Goal: Information Seeking & Learning: Learn about a topic

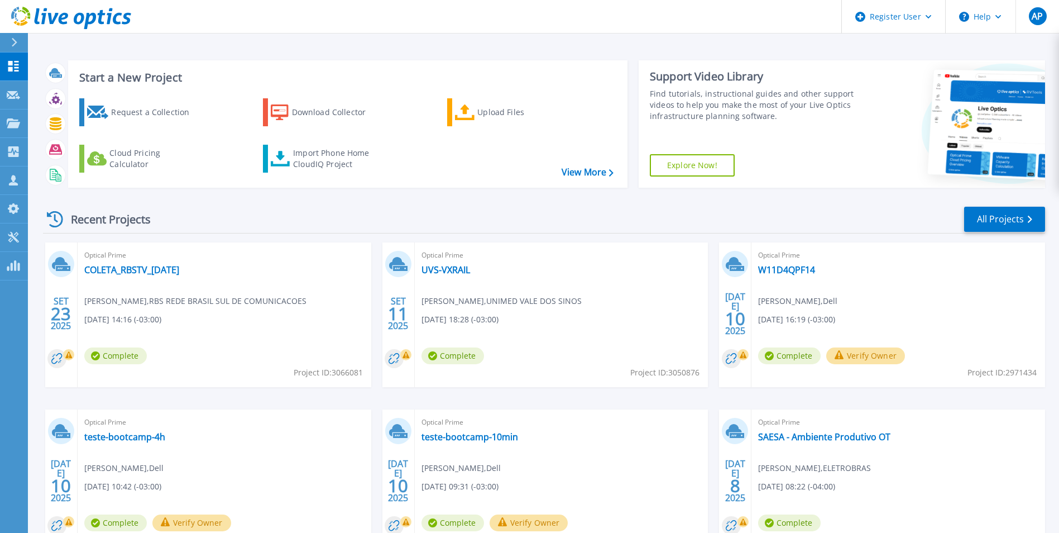
scroll to position [86, 0]
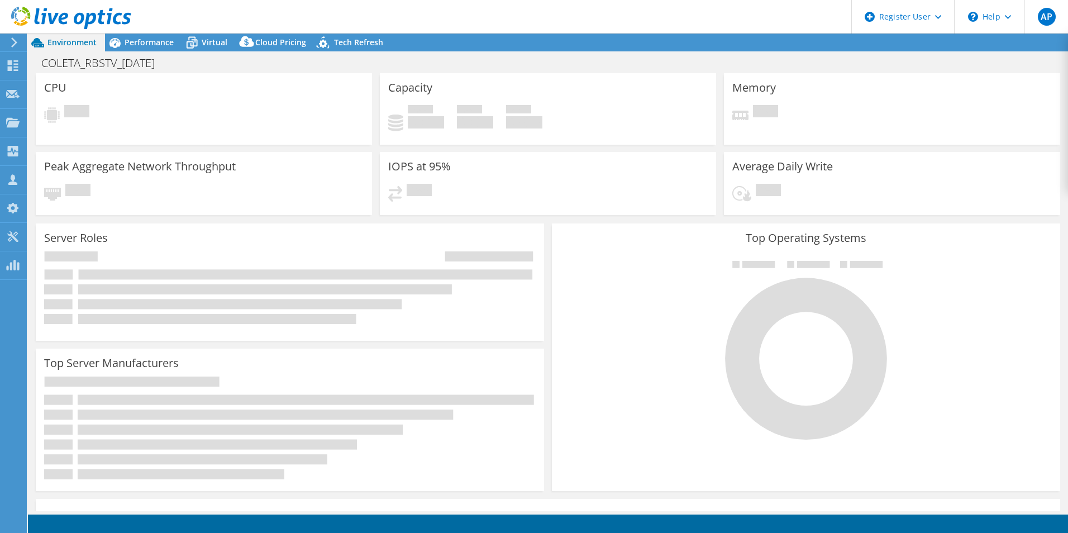
select select "USD"
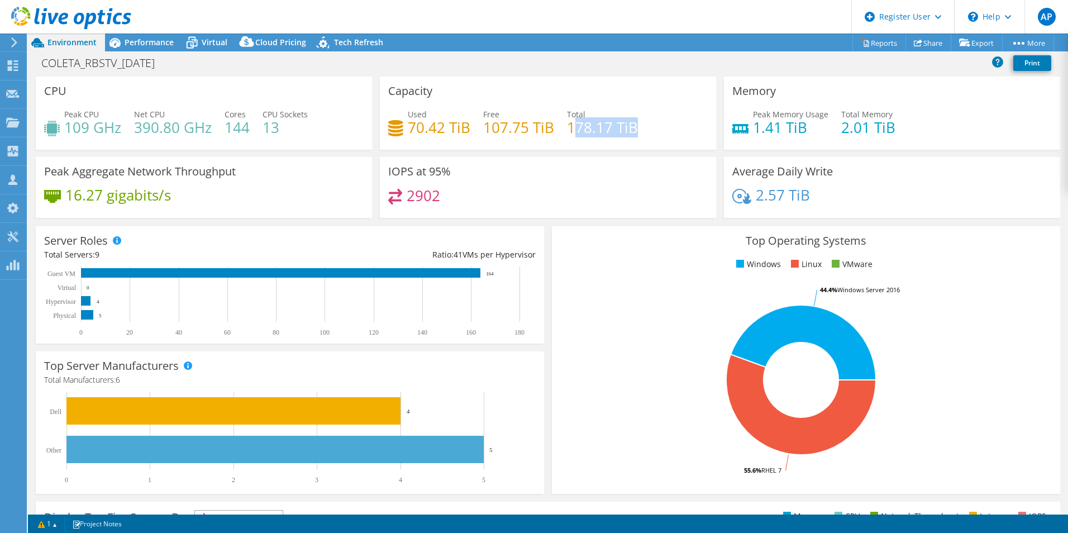
drag, startPoint x: 569, startPoint y: 133, endPoint x: 614, endPoint y: 141, distance: 44.8
click at [614, 141] on div "Used 70.42 TiB Free 107.75 TiB Total 178.17 TiB" at bounding box center [547, 126] width 319 height 36
drag, startPoint x: 614, startPoint y: 141, endPoint x: 575, endPoint y: 141, distance: 39.1
click at [575, 141] on div "Used 70.42 TiB Free 107.75 TiB Total 178.17 TiB" at bounding box center [547, 126] width 319 height 36
click at [155, 40] on span "Performance" at bounding box center [149, 42] width 49 height 11
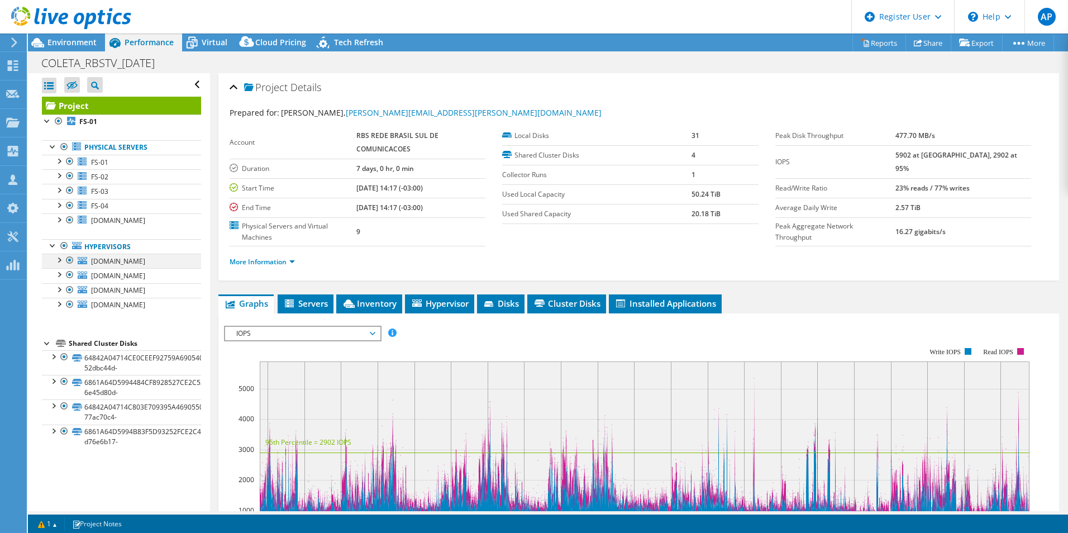
click at [56, 261] on div at bounding box center [58, 258] width 11 height 11
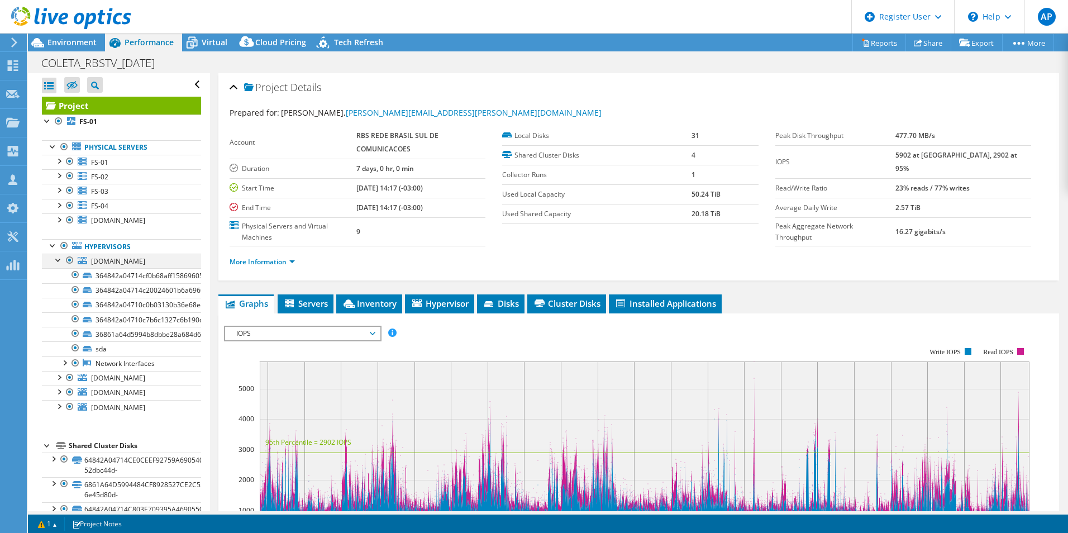
click at [56, 261] on div at bounding box center [58, 258] width 11 height 11
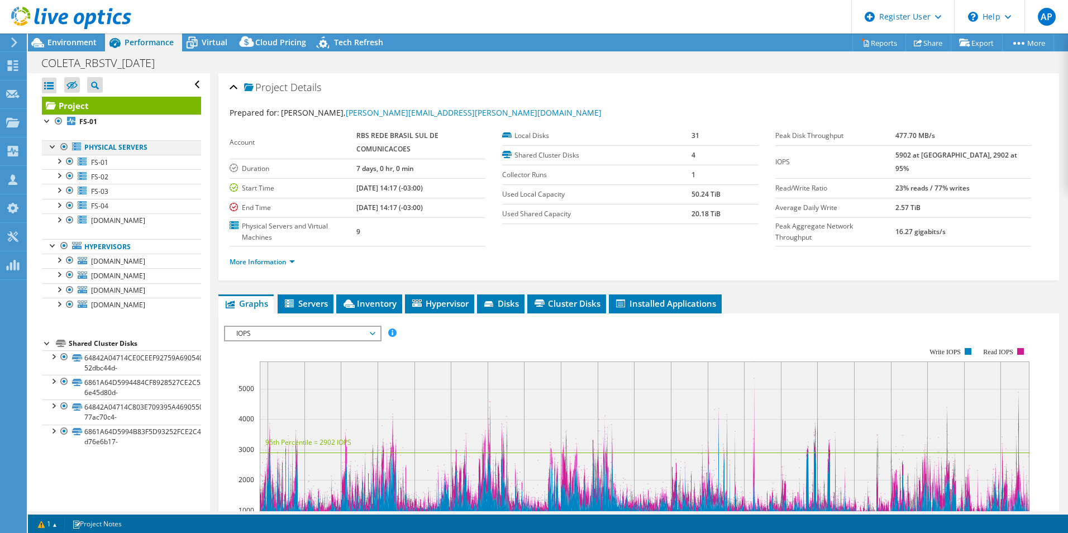
click at [50, 147] on div at bounding box center [52, 145] width 11 height 11
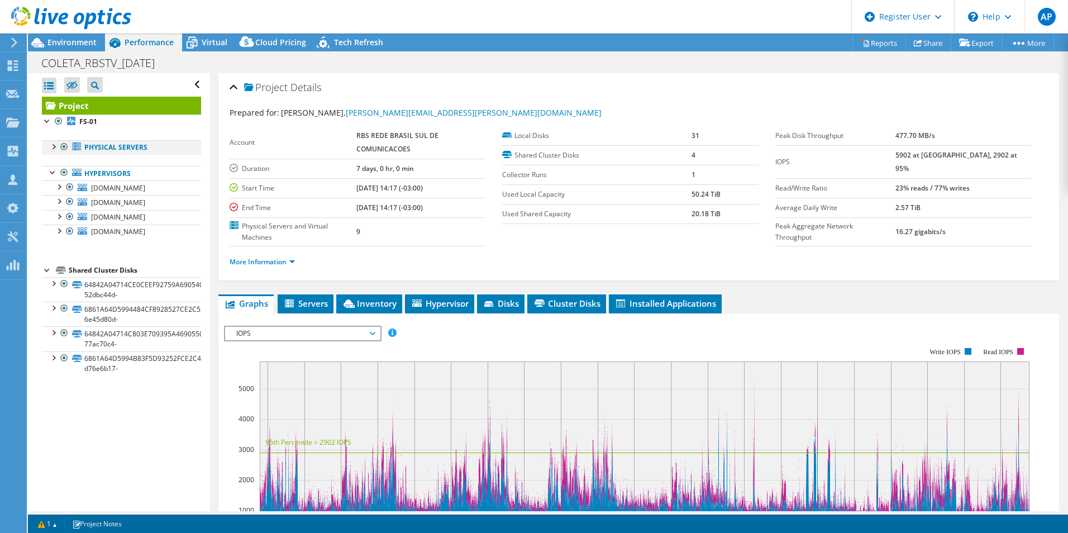
click at [50, 147] on div at bounding box center [52, 145] width 11 height 11
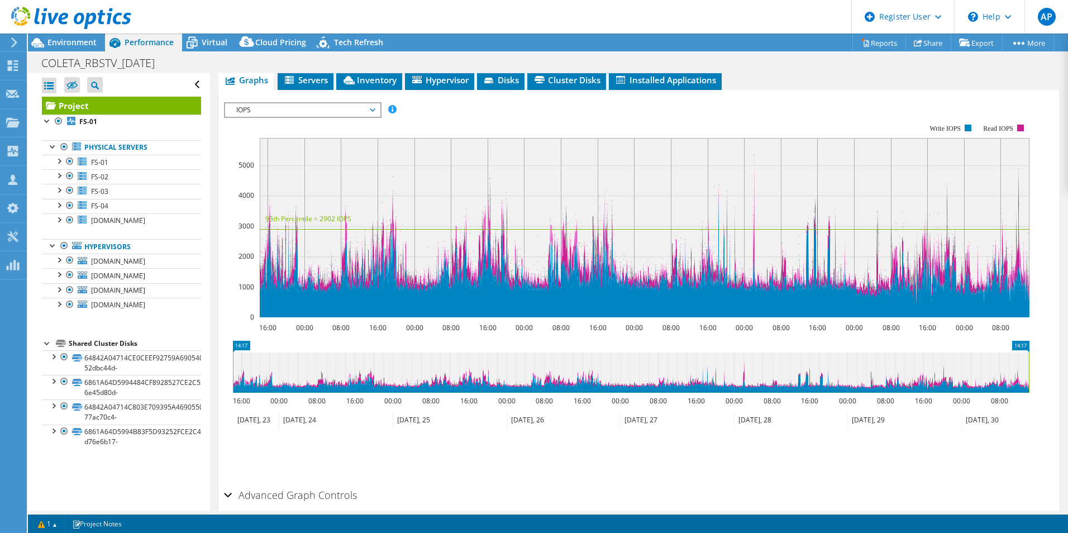
scroll to position [273, 0]
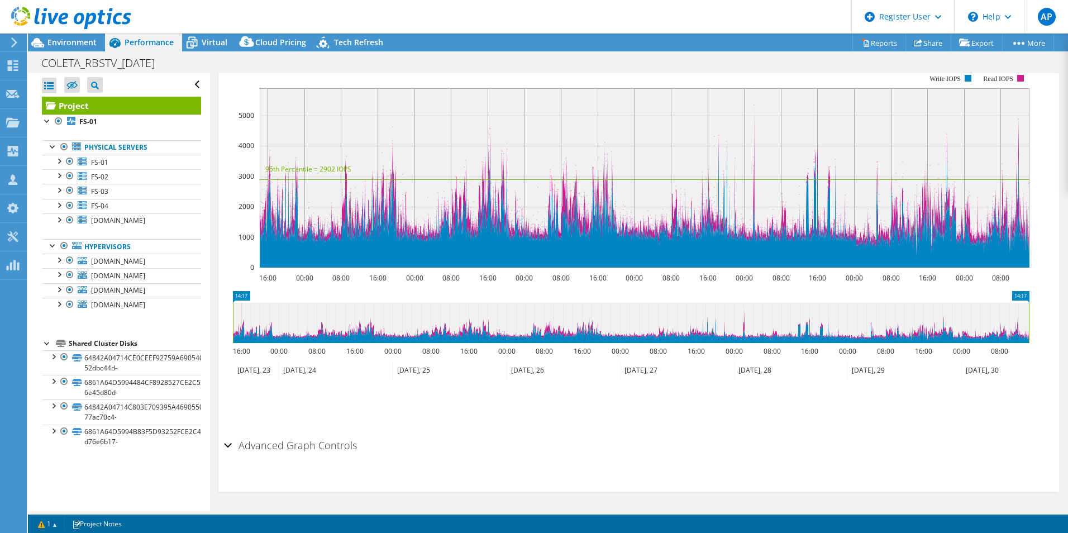
click at [242, 443] on h2 "Advanced Graph Controls" at bounding box center [290, 445] width 133 height 22
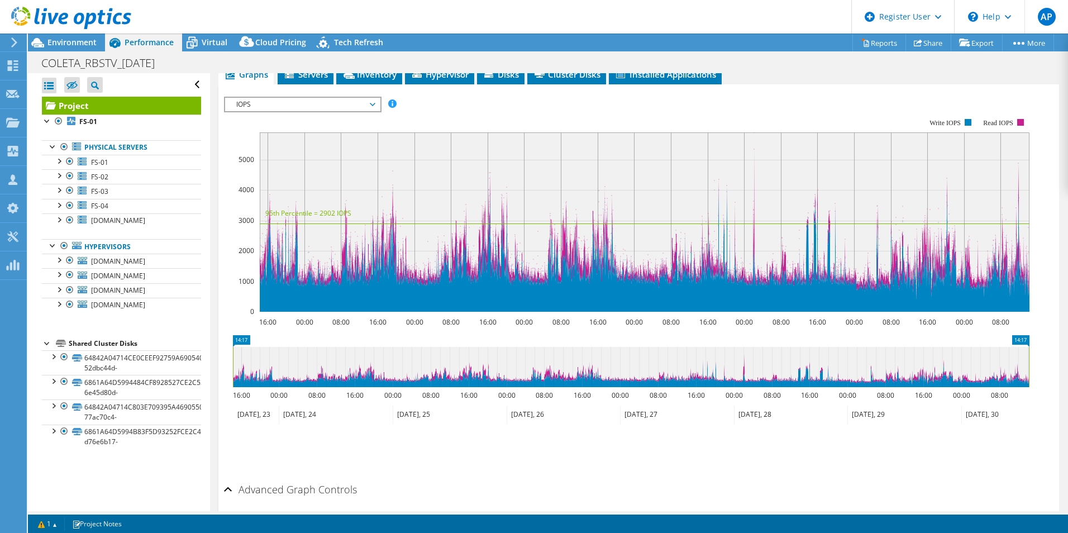
scroll to position [150, 0]
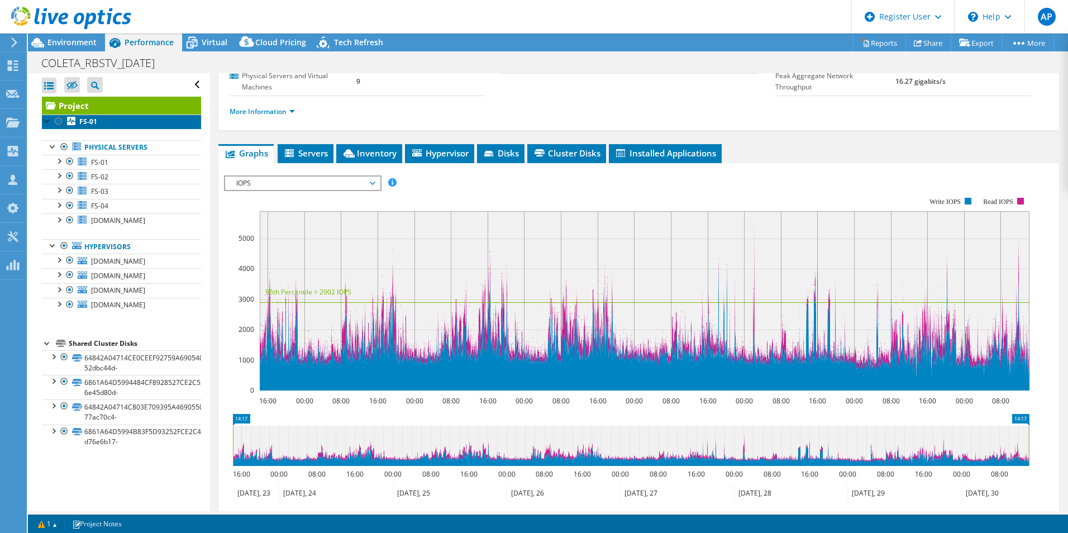
click at [102, 124] on link "FS-01" at bounding box center [121, 121] width 159 height 15
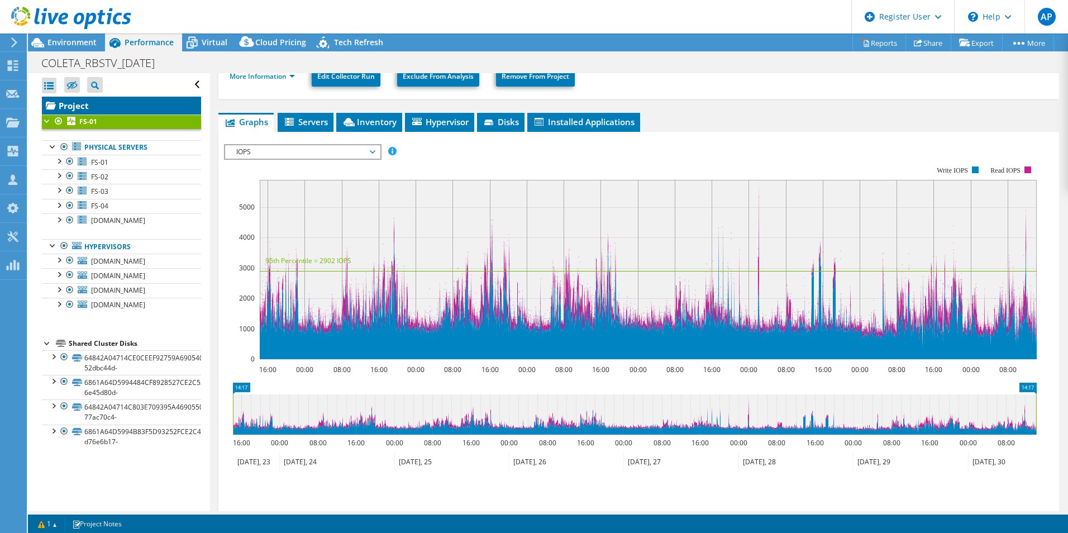
click at [73, 106] on link "Project" at bounding box center [121, 106] width 159 height 18
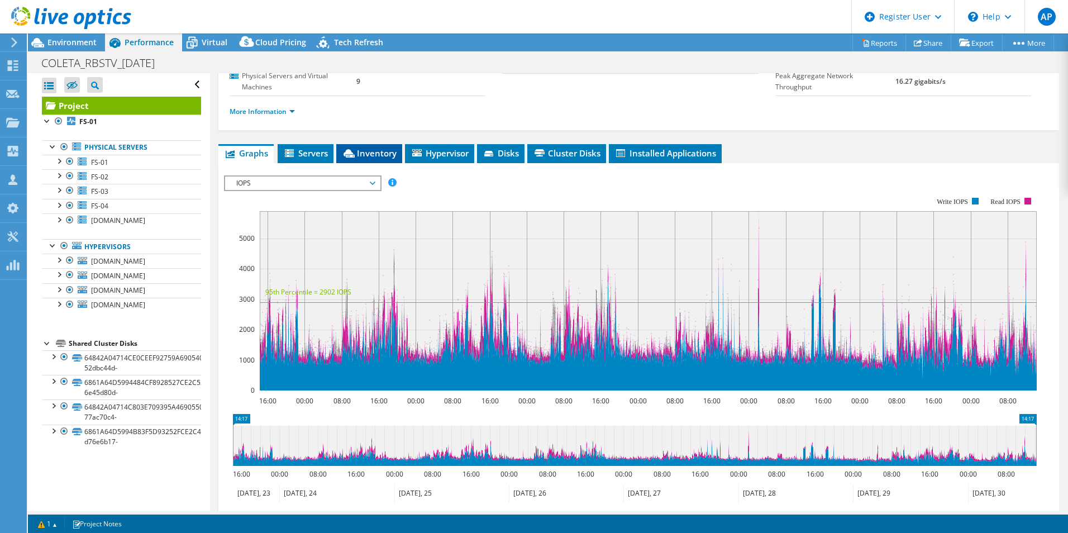
click at [369, 151] on span "Inventory" at bounding box center [369, 152] width 55 height 11
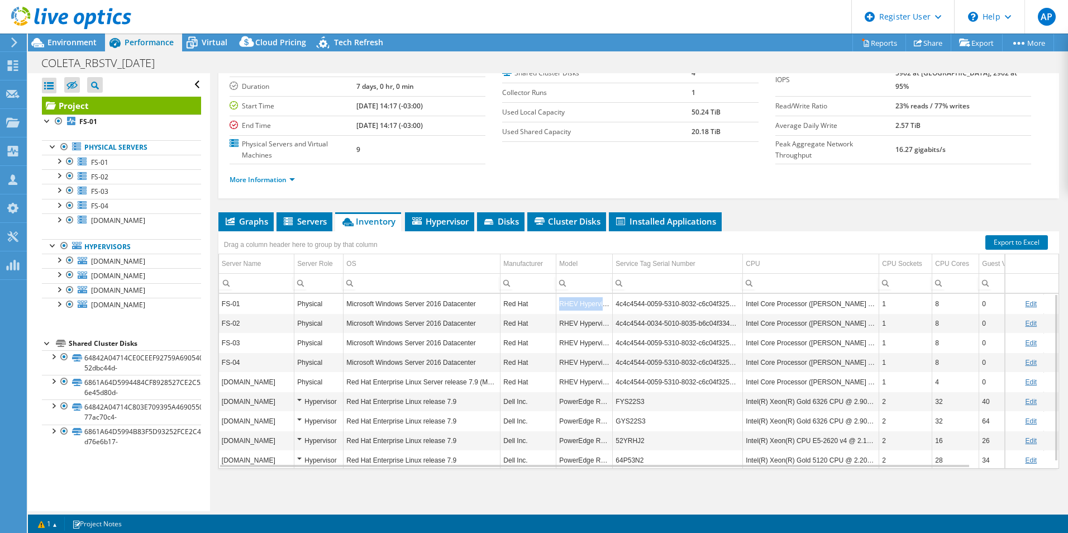
drag, startPoint x: 558, startPoint y: 304, endPoint x: 612, endPoint y: 308, distance: 54.3
click at [612, 308] on tr "FS-01 Physical Microsoft Windows Server 2016 Datacenter Red Hat RHEV Hypervisor…" at bounding box center [678, 304] width 919 height 20
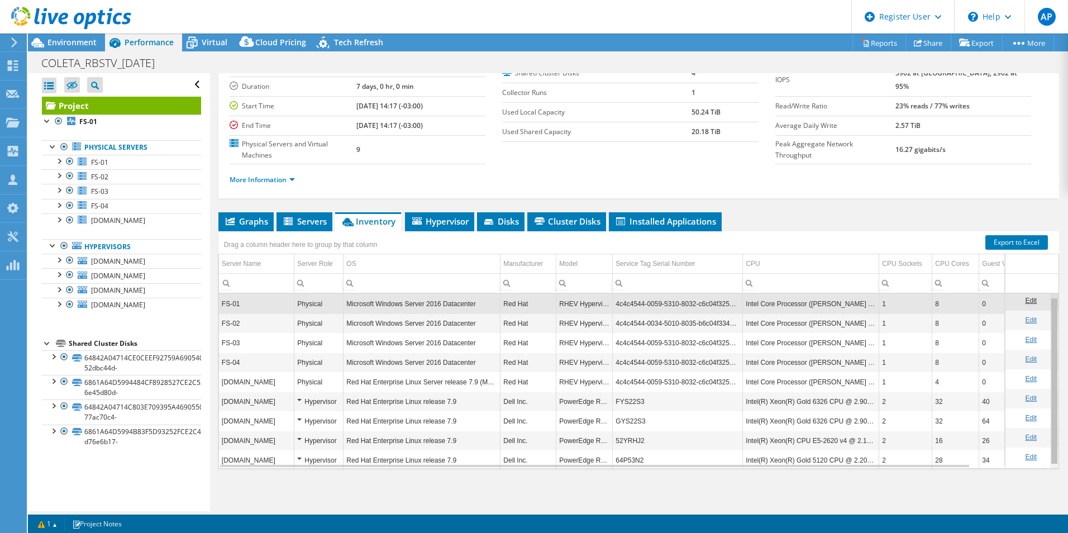
scroll to position [7, 0]
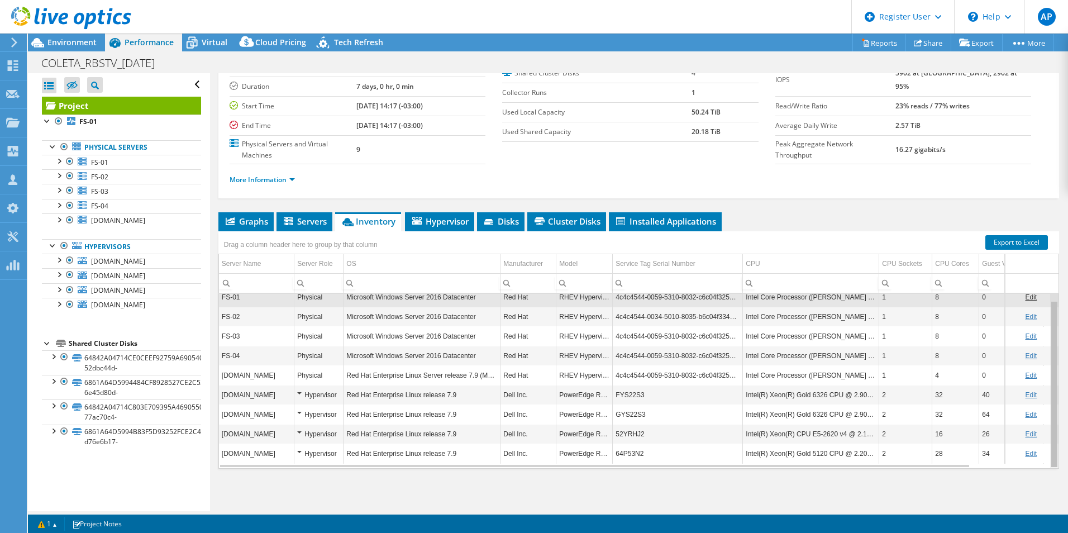
drag, startPoint x: 1049, startPoint y: 303, endPoint x: 1043, endPoint y: 335, distance: 32.3
click at [1043, 335] on body "AP Dell User Ana Pelizzoli Ana.Pelizzoli@dell.com Dell My Profile Log Out \n He…" at bounding box center [534, 266] width 1068 height 533
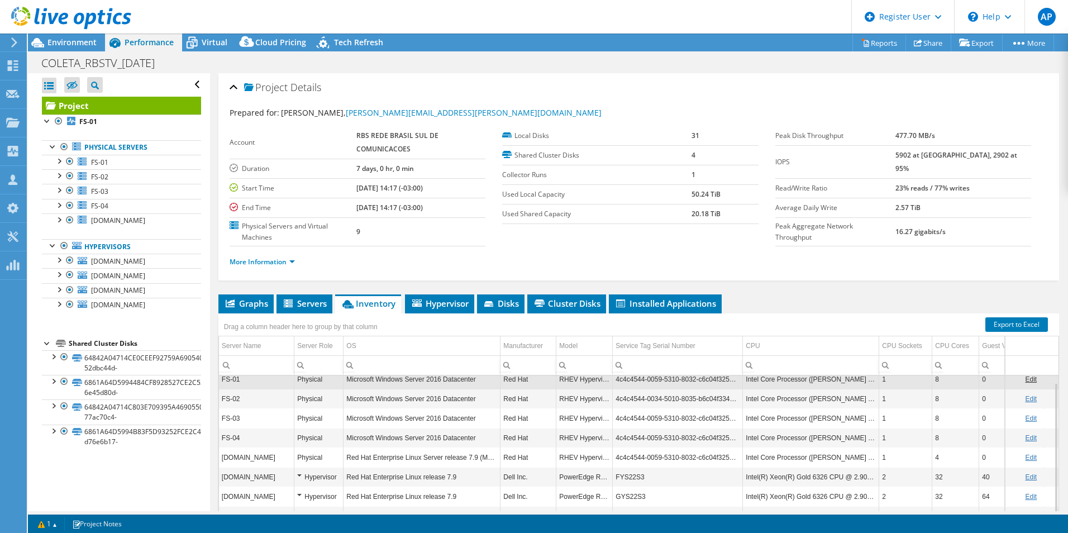
scroll to position [82, 0]
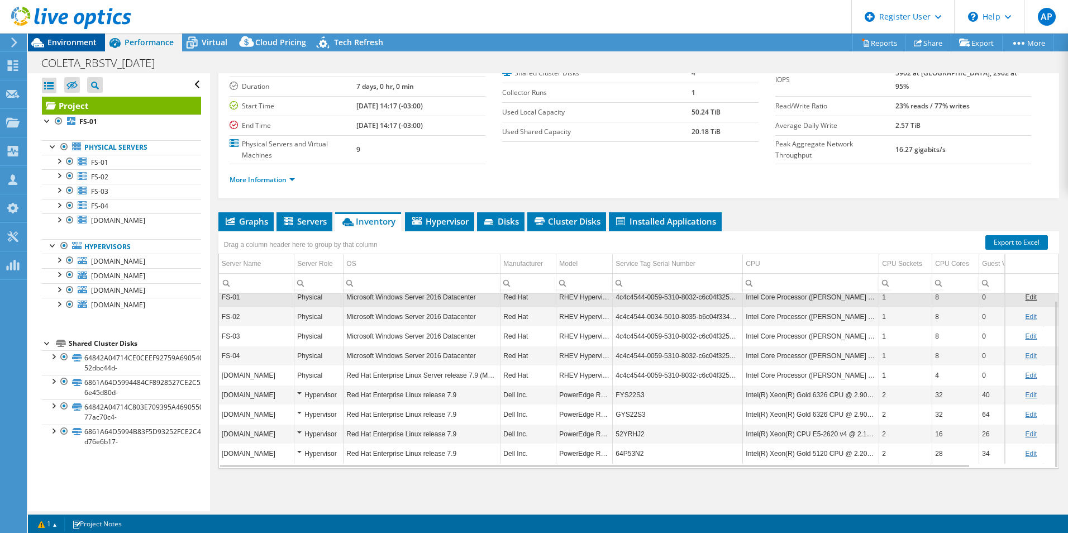
click at [82, 40] on span "Environment" at bounding box center [71, 42] width 49 height 11
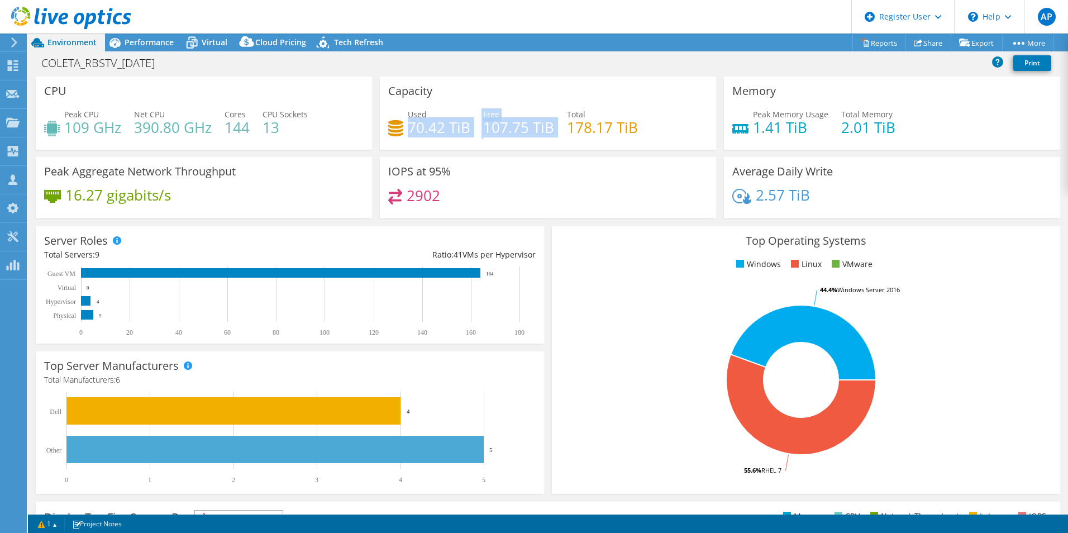
drag, startPoint x: 408, startPoint y: 126, endPoint x: 542, endPoint y: 142, distance: 134.4
click at [547, 143] on div "Used 70.42 TiB Free 107.75 TiB Total 178.17 TiB" at bounding box center [547, 126] width 319 height 36
click at [421, 149] on div "Capacity Used 70.42 TiB Free 107.75 TiB Total 178.17 TiB" at bounding box center [548, 112] width 336 height 73
drag, startPoint x: 402, startPoint y: 126, endPoint x: 457, endPoint y: 142, distance: 57.1
click at [457, 142] on div "Used 70.42 TiB Free 107.75 TiB Total 178.17 TiB" at bounding box center [547, 126] width 319 height 36
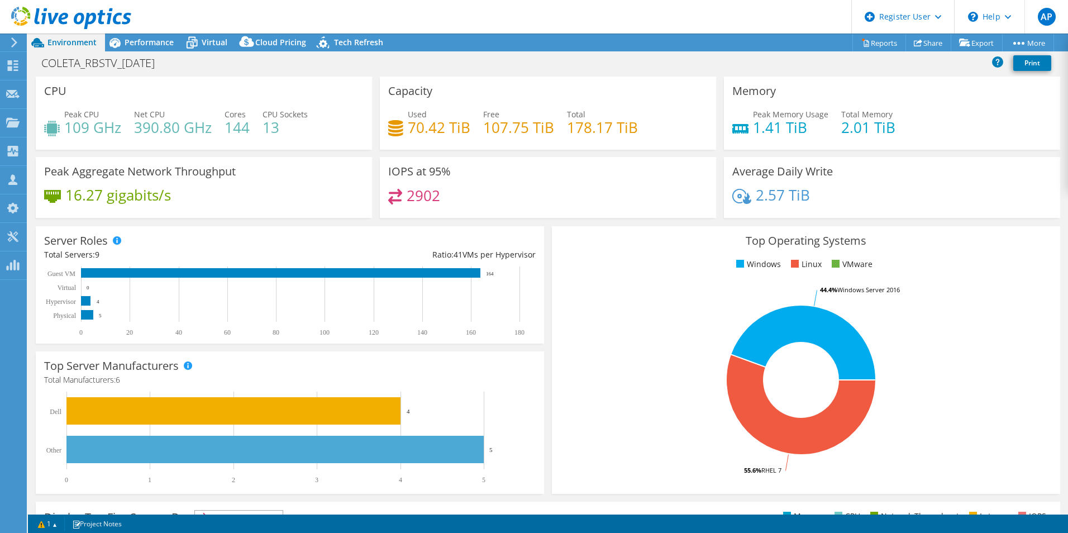
drag, startPoint x: 457, startPoint y: 142, endPoint x: 496, endPoint y: 173, distance: 49.7
click at [496, 173] on div "IOPS at 95% 2902" at bounding box center [548, 187] width 336 height 61
drag, startPoint x: 407, startPoint y: 121, endPoint x: 467, endPoint y: 143, distance: 64.1
click at [467, 143] on div "Used 70.42 TiB Free 107.75 TiB Total 178.17 TiB" at bounding box center [547, 126] width 319 height 36
drag, startPoint x: 467, startPoint y: 143, endPoint x: 485, endPoint y: 173, distance: 34.3
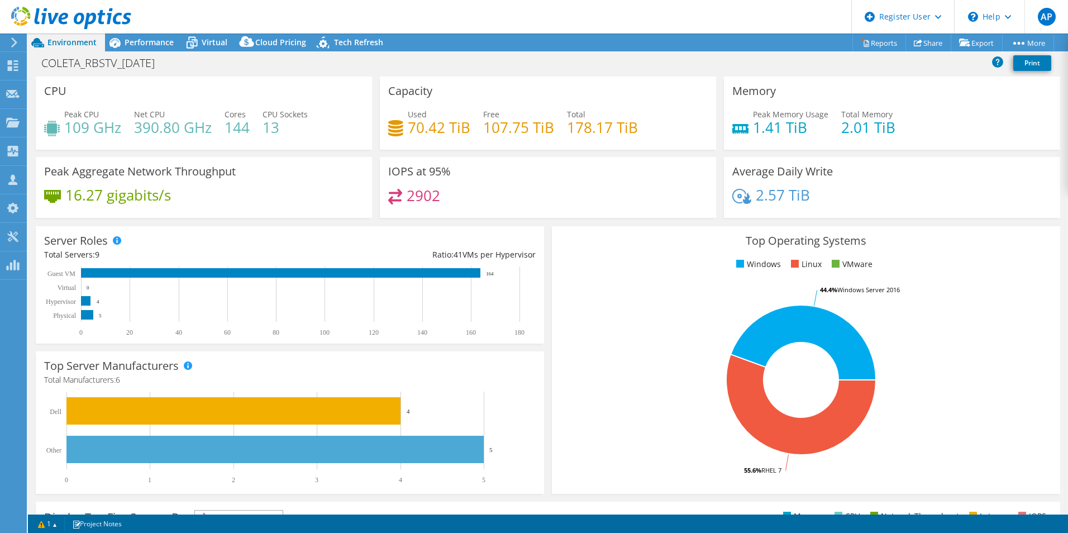
click at [485, 173] on div "IOPS at 95% 2902" at bounding box center [548, 187] width 336 height 61
click at [149, 32] on header "AP Dell User Ana Pelizzoli Ana.Pelizzoli@dell.com Dell My Profile Log Out \n He…" at bounding box center [534, 16] width 1068 height 33
click at [155, 45] on span "Performance" at bounding box center [149, 42] width 49 height 11
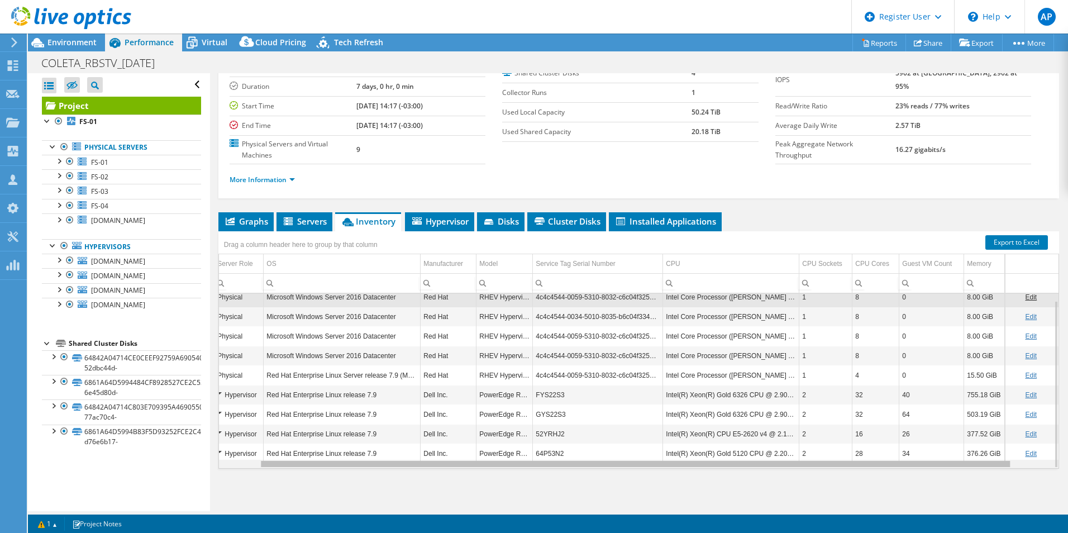
scroll to position [0, 0]
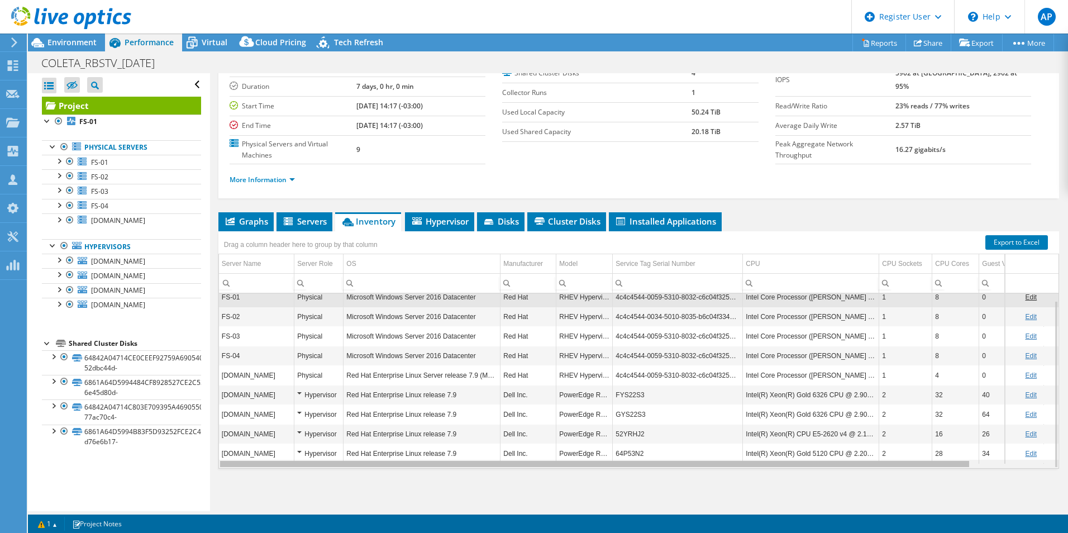
drag, startPoint x: 897, startPoint y: 467, endPoint x: 787, endPoint y: 447, distance: 111.3
click at [787, 447] on body "AP Dell User Ana Pelizzoli Ana.Pelizzoli@dell.com Dell My Profile Log Out \n He…" at bounding box center [534, 266] width 1068 height 533
click at [626, 391] on td "FYS22S3" at bounding box center [677, 395] width 130 height 20
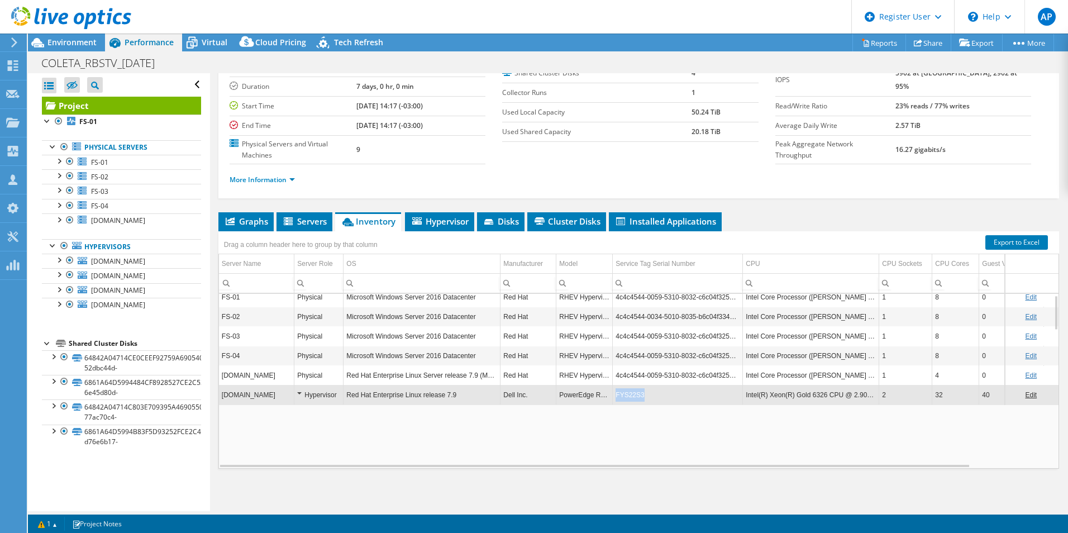
click at [626, 391] on td "FYS22S3" at bounding box center [677, 395] width 130 height 20
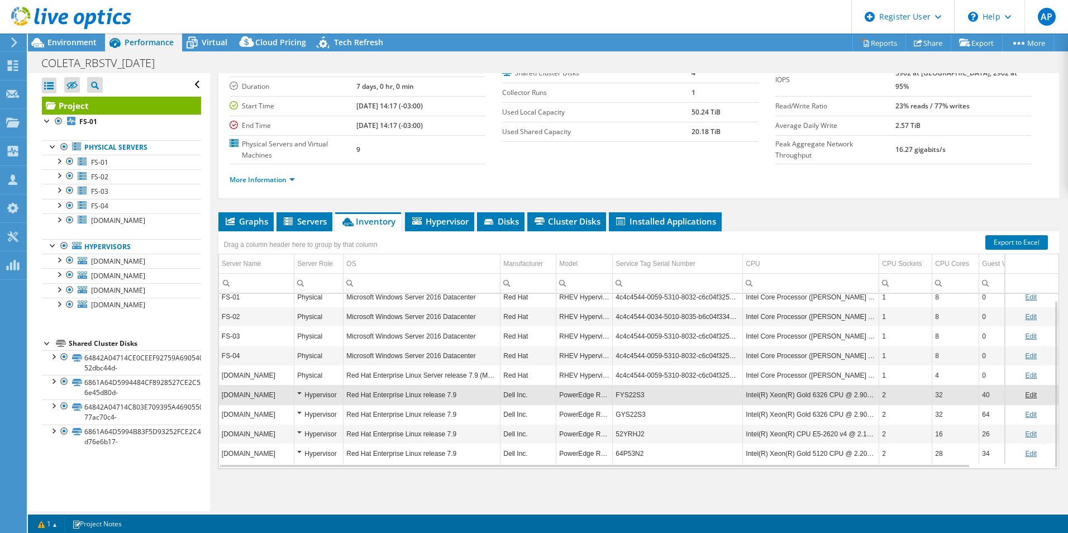
click at [630, 395] on td "FYS22S3" at bounding box center [677, 395] width 130 height 20
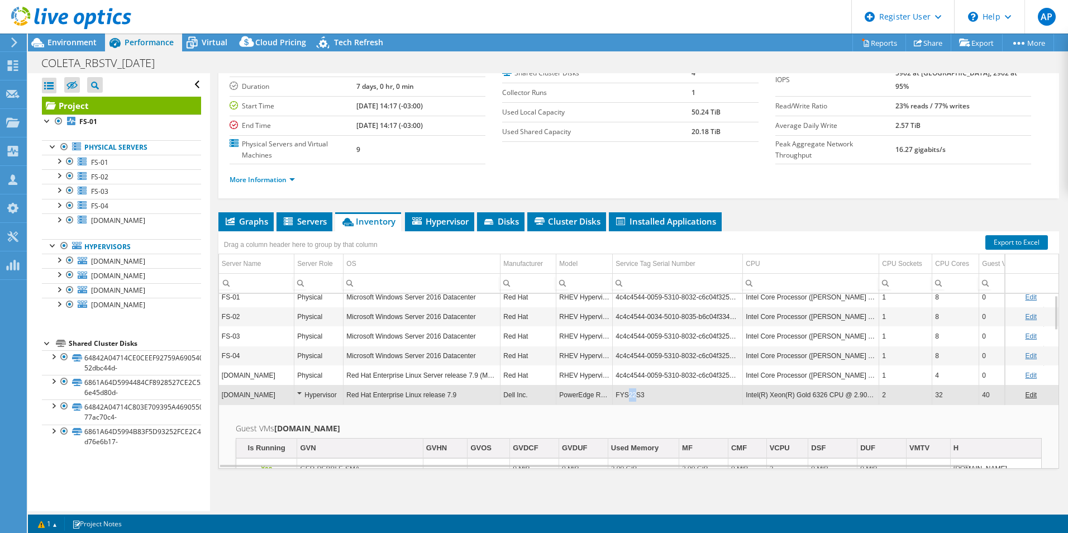
drag, startPoint x: 630, startPoint y: 396, endPoint x: 625, endPoint y: 401, distance: 6.7
click at [625, 401] on td "FYS22S3" at bounding box center [677, 395] width 130 height 20
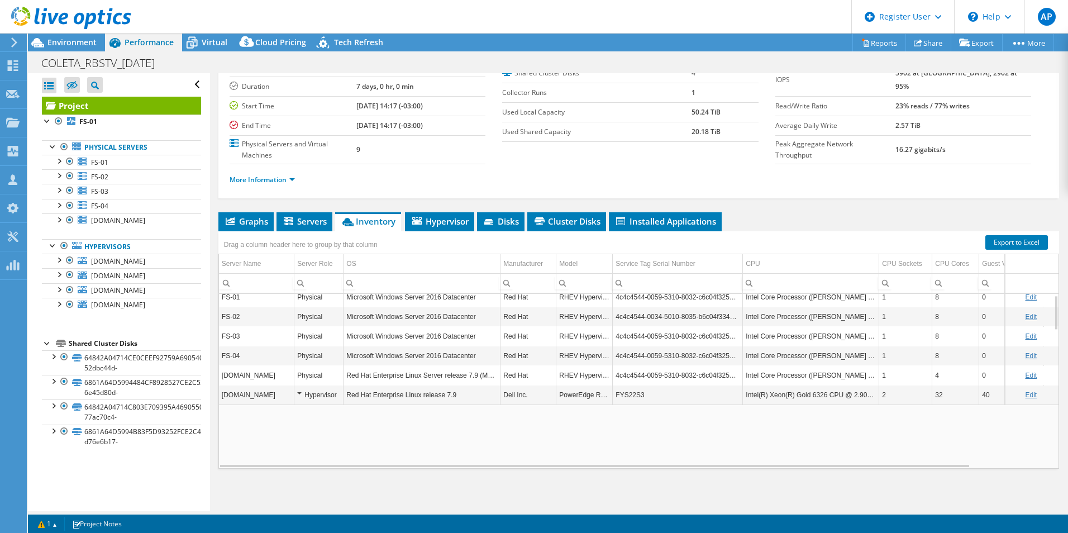
click at [632, 397] on td "FYS22S3" at bounding box center [677, 395] width 130 height 20
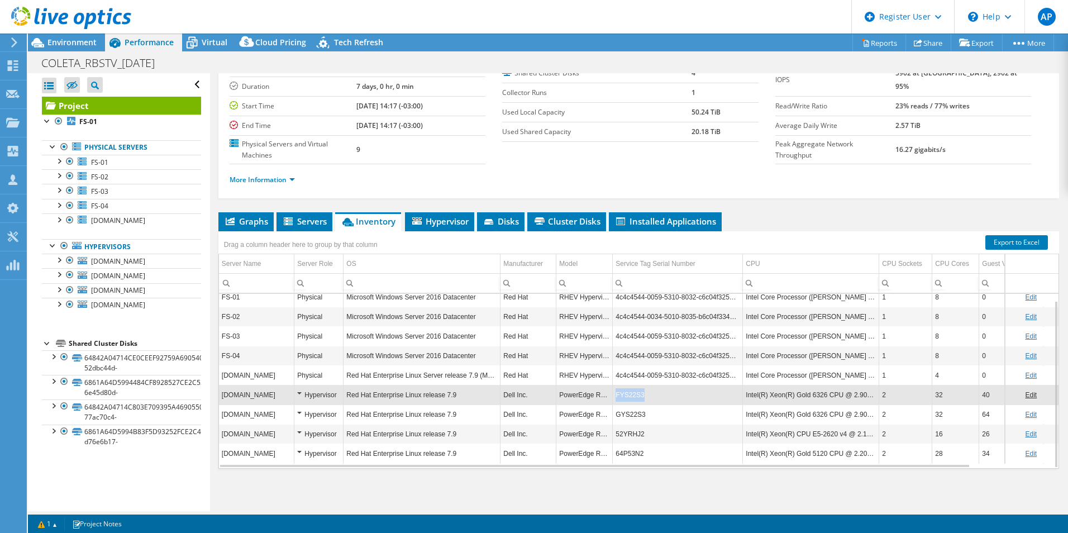
click at [632, 397] on td "FYS22S3" at bounding box center [677, 395] width 130 height 20
copy td "FYS22S3"
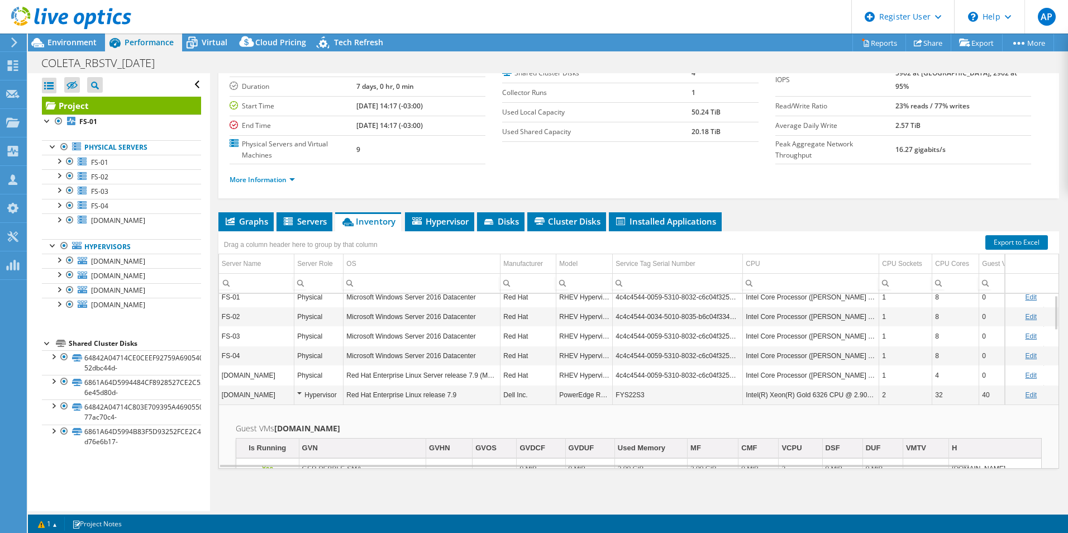
click at [632, 397] on td "FYS22S3" at bounding box center [677, 395] width 130 height 20
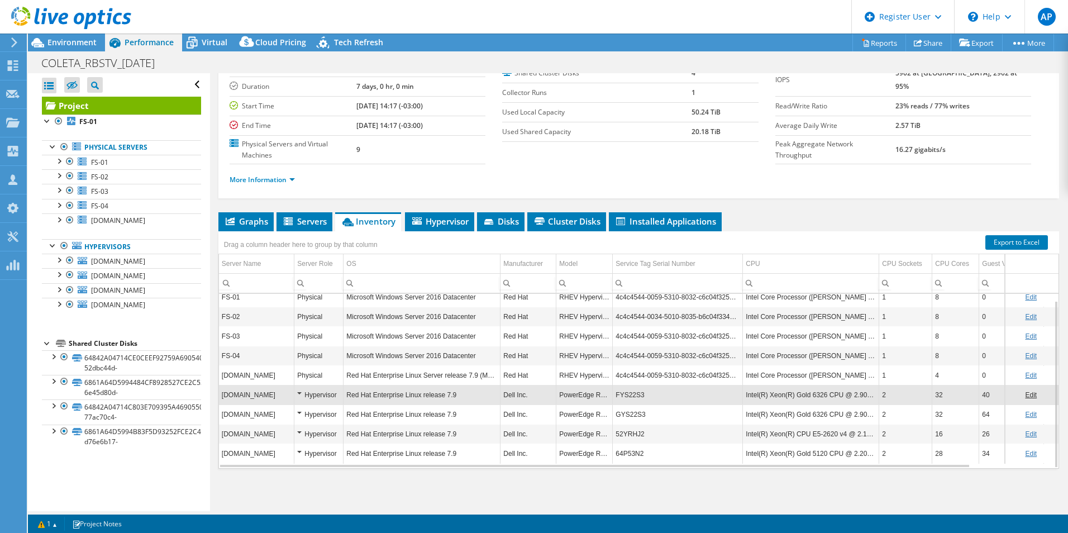
click at [632, 397] on td "FYS22S3" at bounding box center [677, 395] width 130 height 20
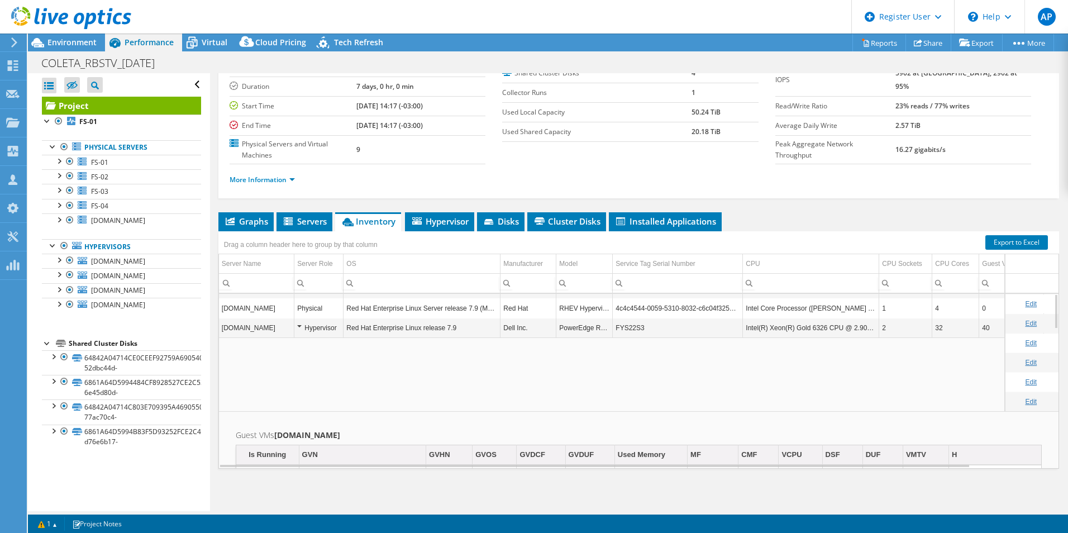
scroll to position [26, 0]
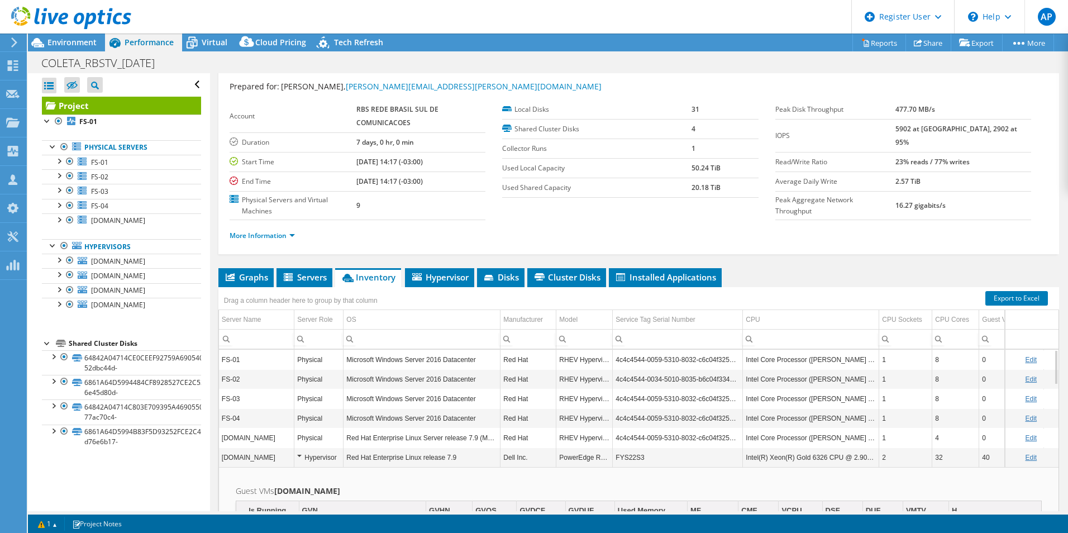
click at [585, 457] on td "PowerEdge R750" at bounding box center [584, 457] width 56 height 20
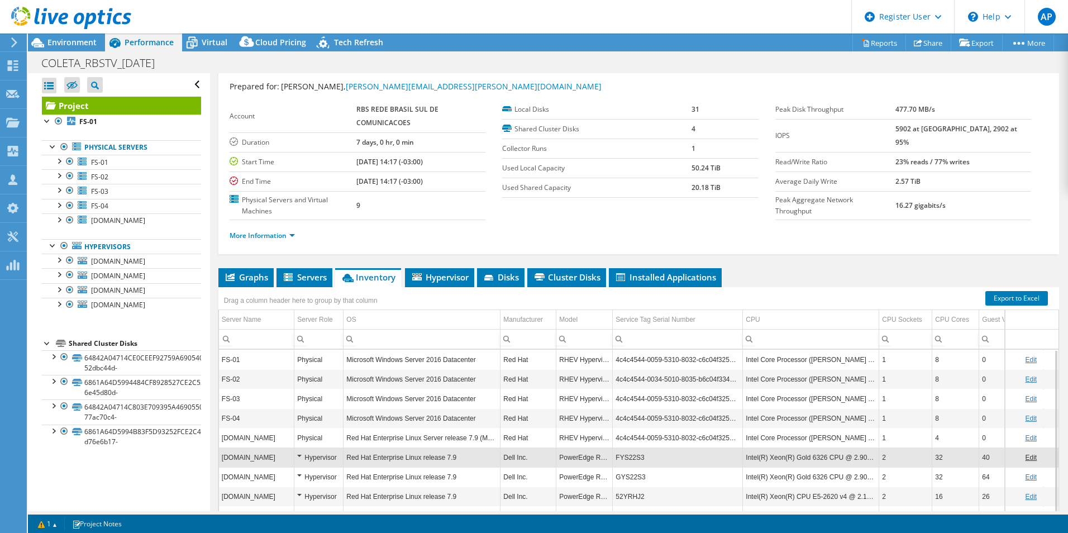
click at [585, 457] on td "PowerEdge R750" at bounding box center [584, 457] width 56 height 20
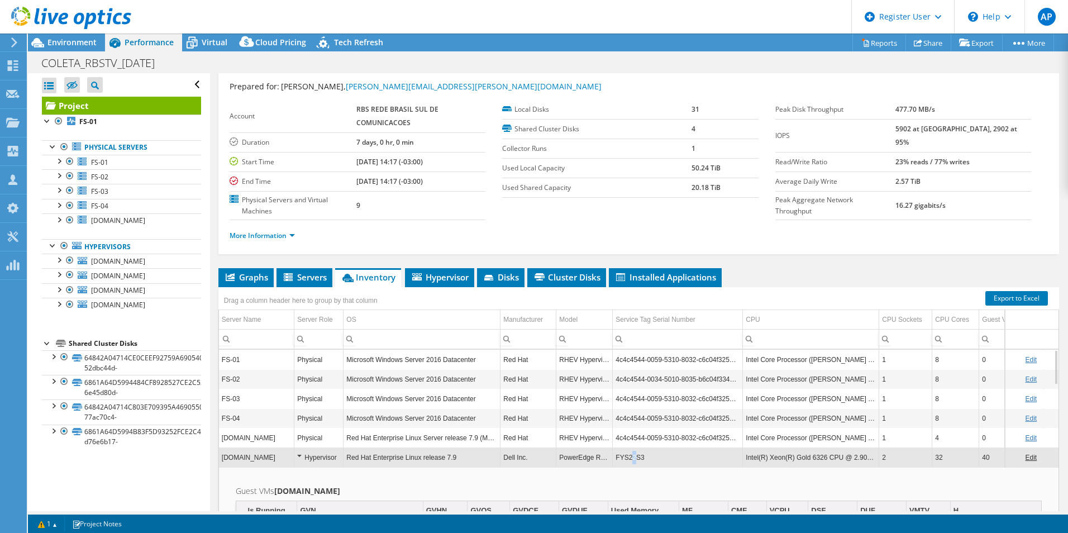
drag, startPoint x: 634, startPoint y: 458, endPoint x: 629, endPoint y: 457, distance: 5.6
click at [629, 457] on td "FYS22S3" at bounding box center [677, 457] width 130 height 20
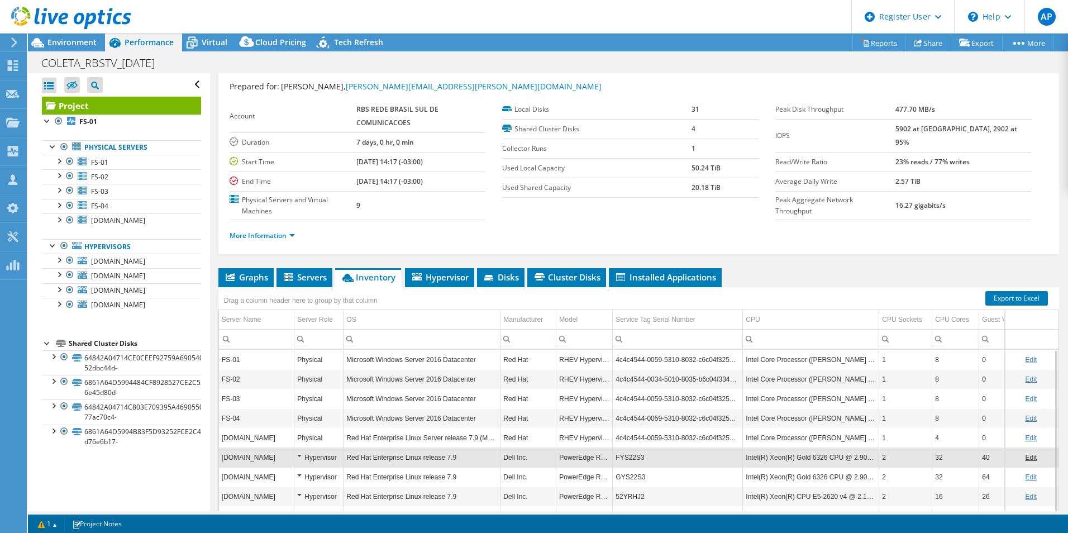
click at [628, 457] on td "FYS22S3" at bounding box center [677, 457] width 130 height 20
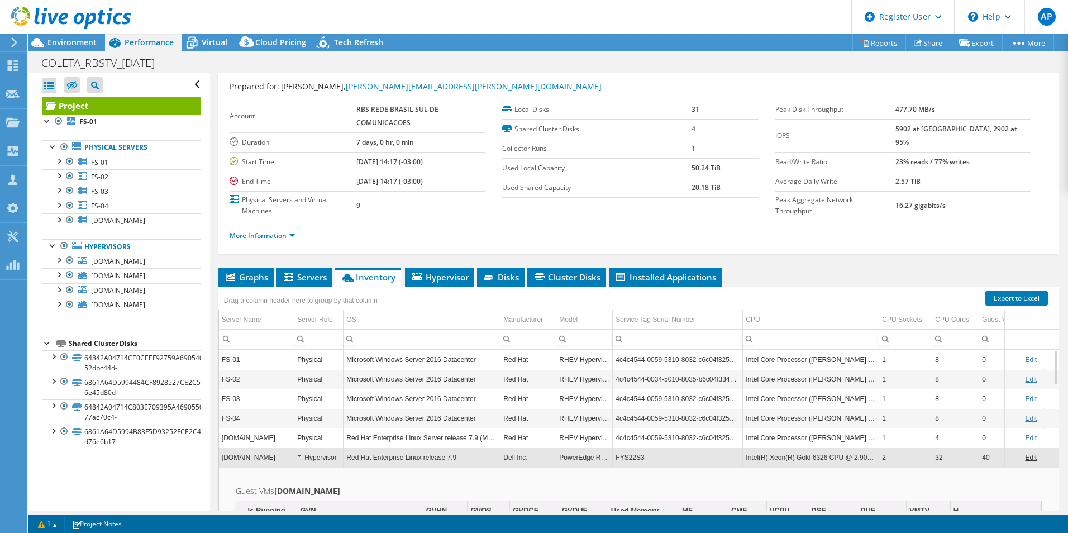
click at [628, 457] on td "FYS22S3" at bounding box center [677, 457] width 130 height 20
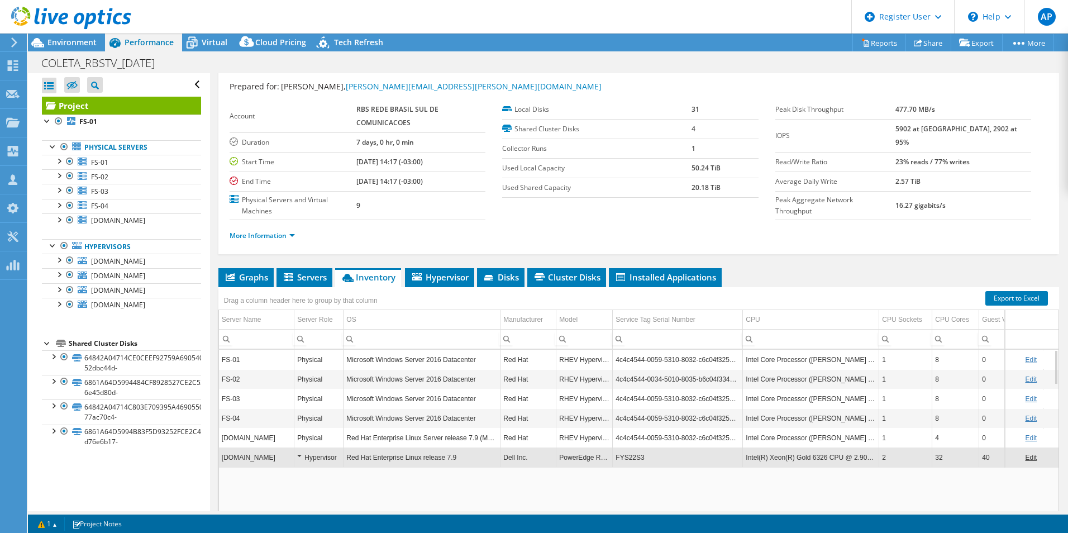
click at [628, 457] on td "FYS22S3" at bounding box center [677, 457] width 130 height 20
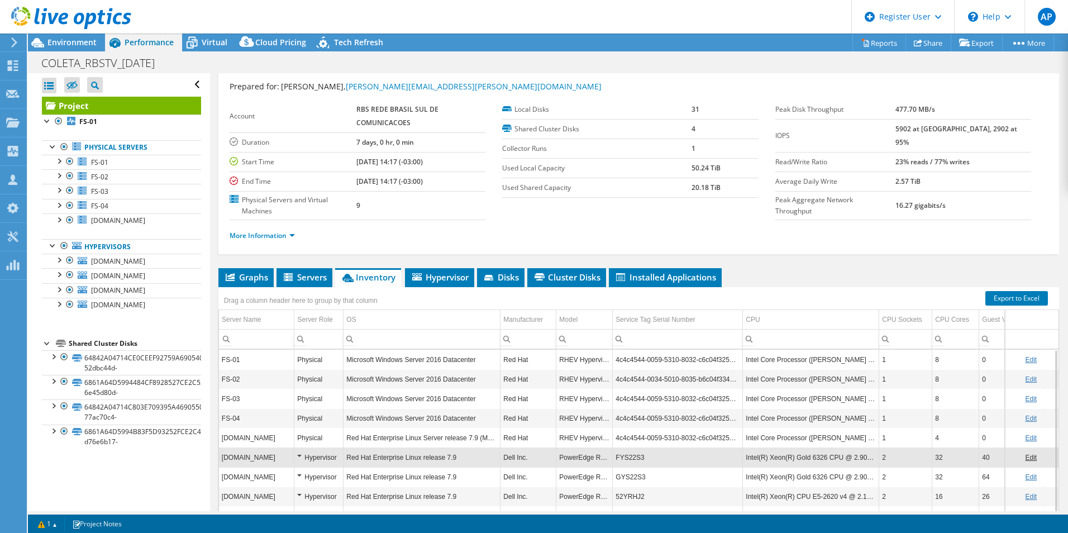
click at [628, 457] on td "FYS22S3" at bounding box center [677, 457] width 130 height 20
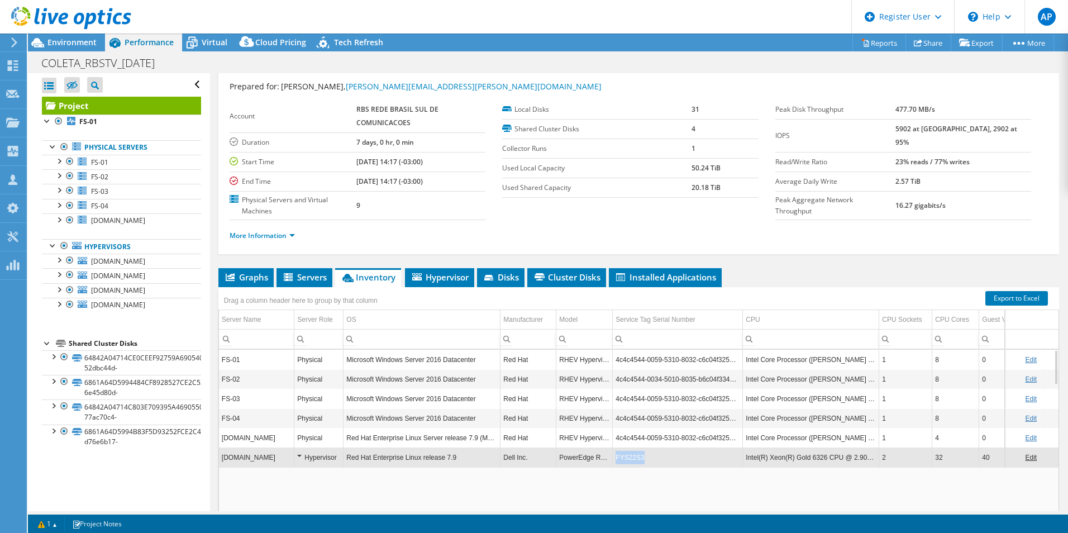
click at [628, 457] on td "FYS22S3" at bounding box center [677, 457] width 130 height 20
copy td "FYS22S3"
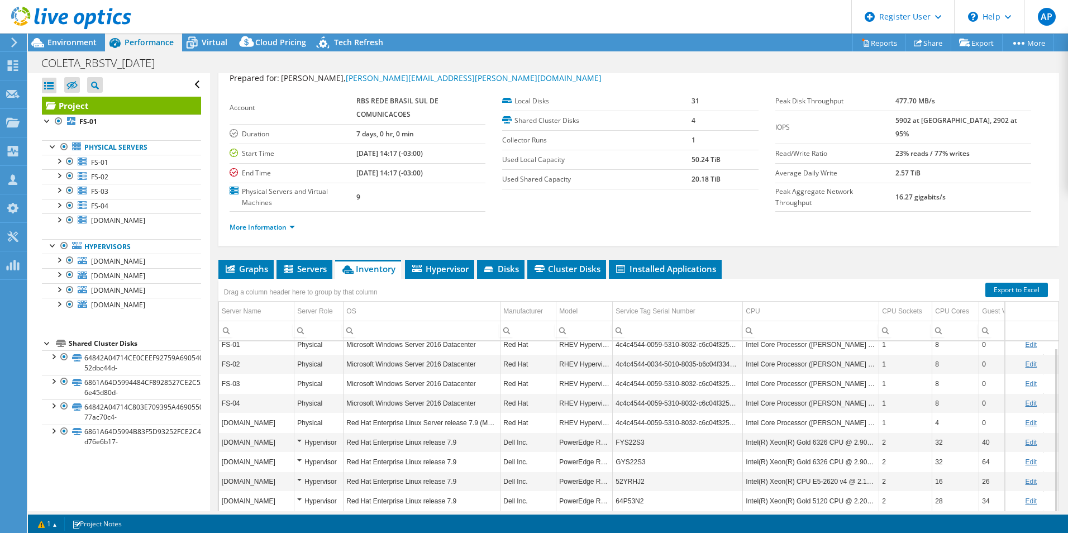
scroll to position [0, 0]
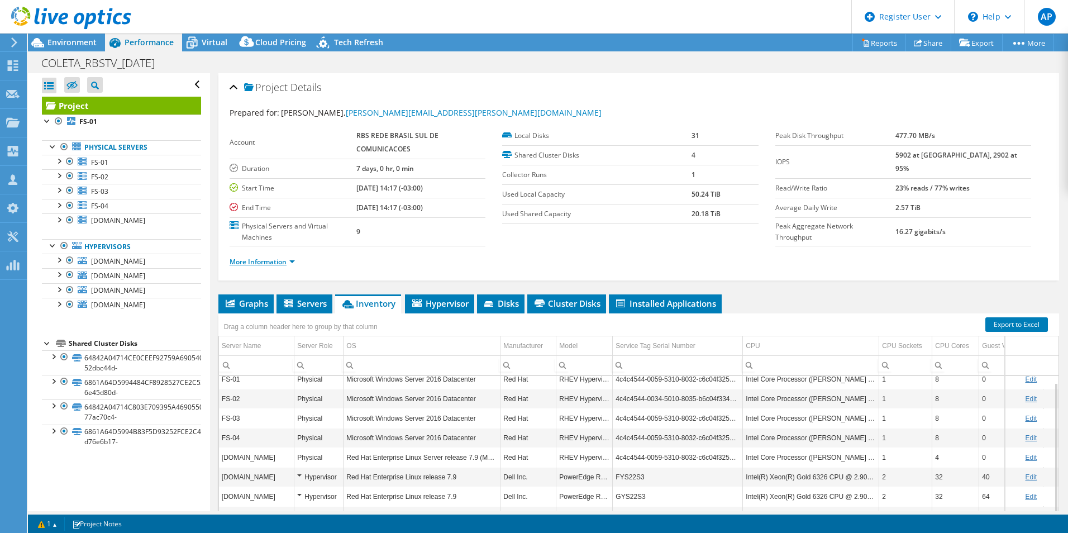
click at [277, 261] on link "More Information" at bounding box center [261, 261] width 65 height 9
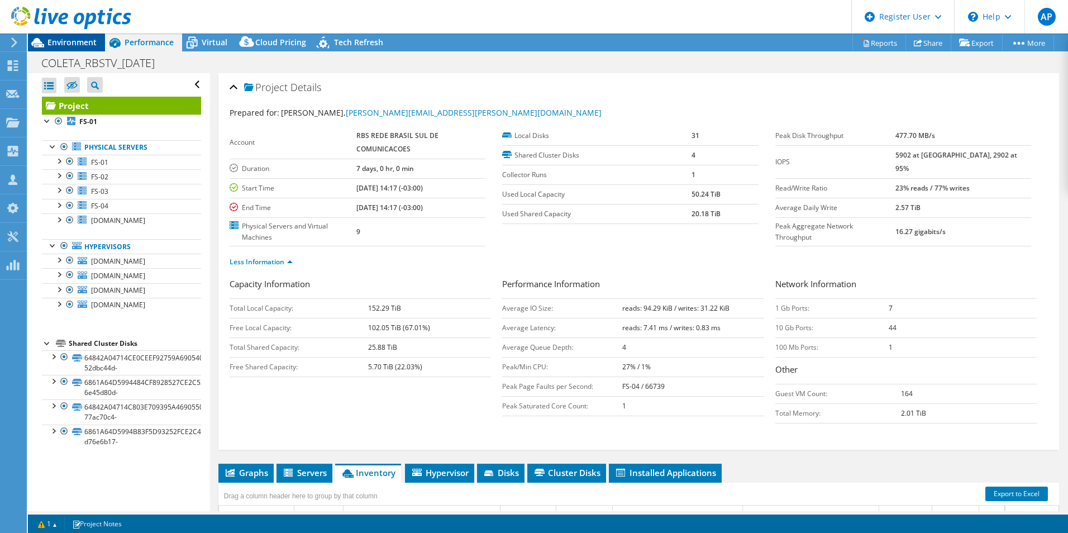
click at [81, 48] on div "Environment" at bounding box center [66, 42] width 77 height 18
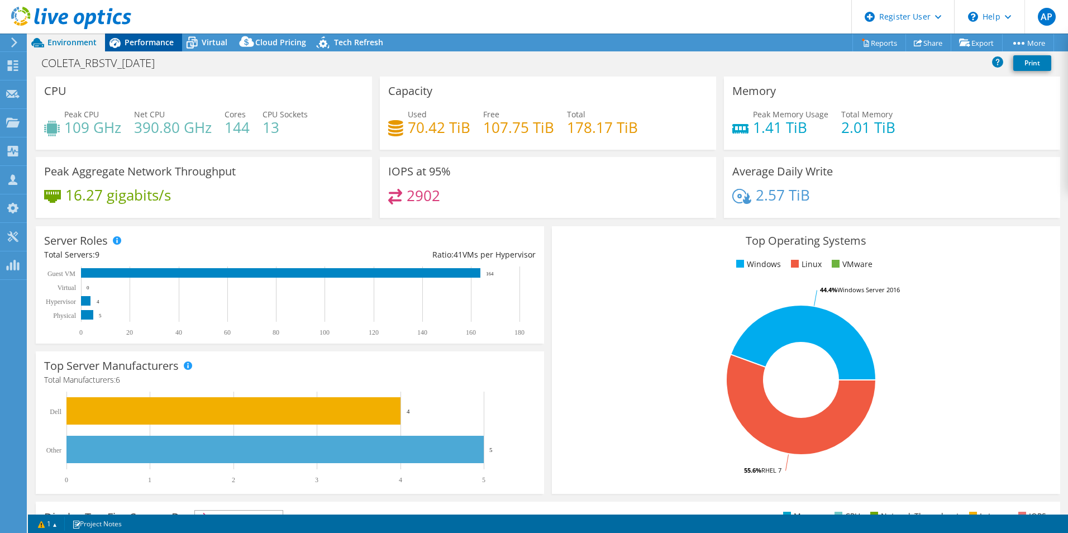
click at [158, 35] on div "Performance" at bounding box center [143, 42] width 77 height 18
